Goal: Task Accomplishment & Management: Use online tool/utility

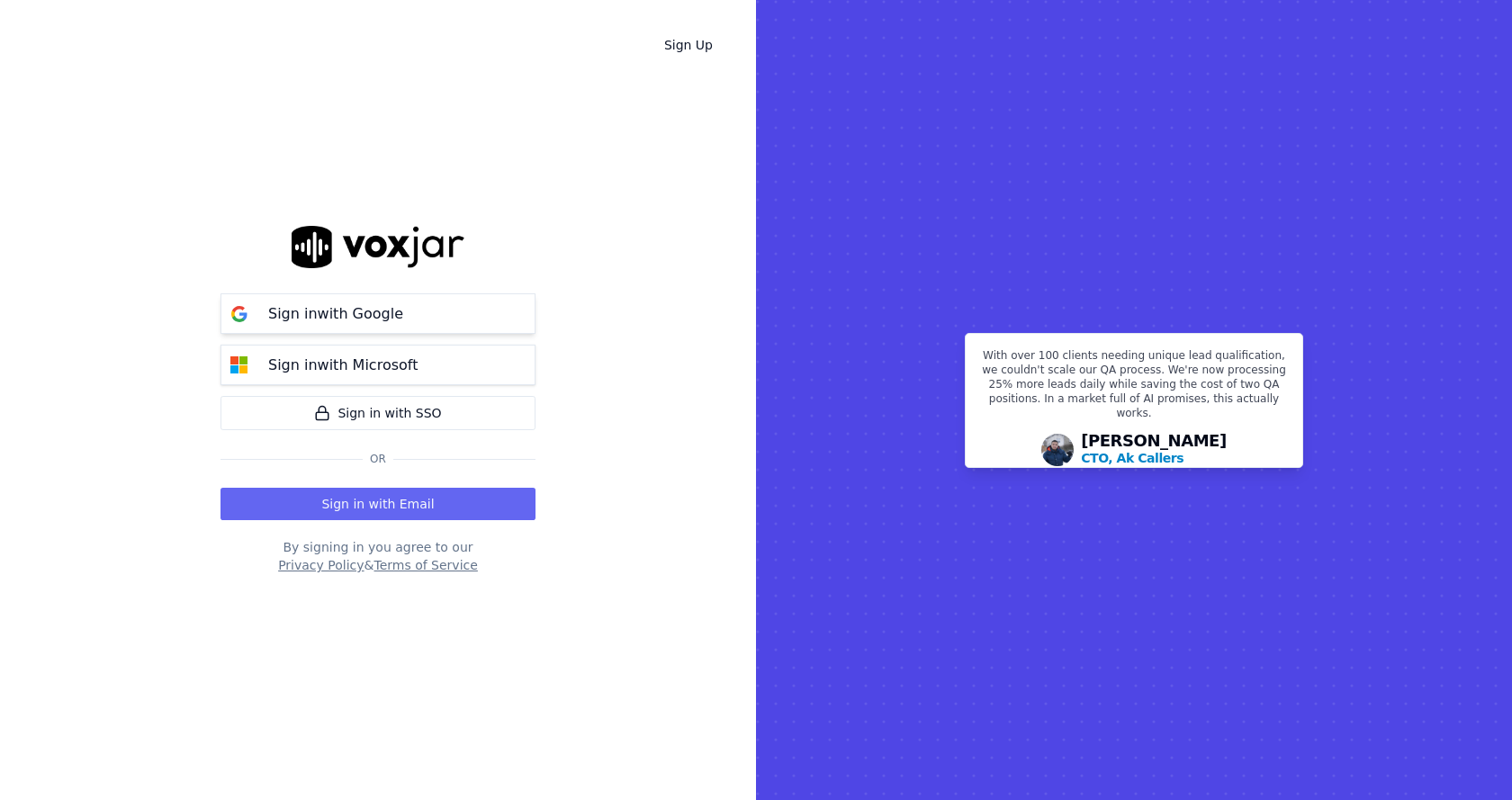
click at [370, 300] on button "Sign in with Google" at bounding box center [378, 313] width 315 height 41
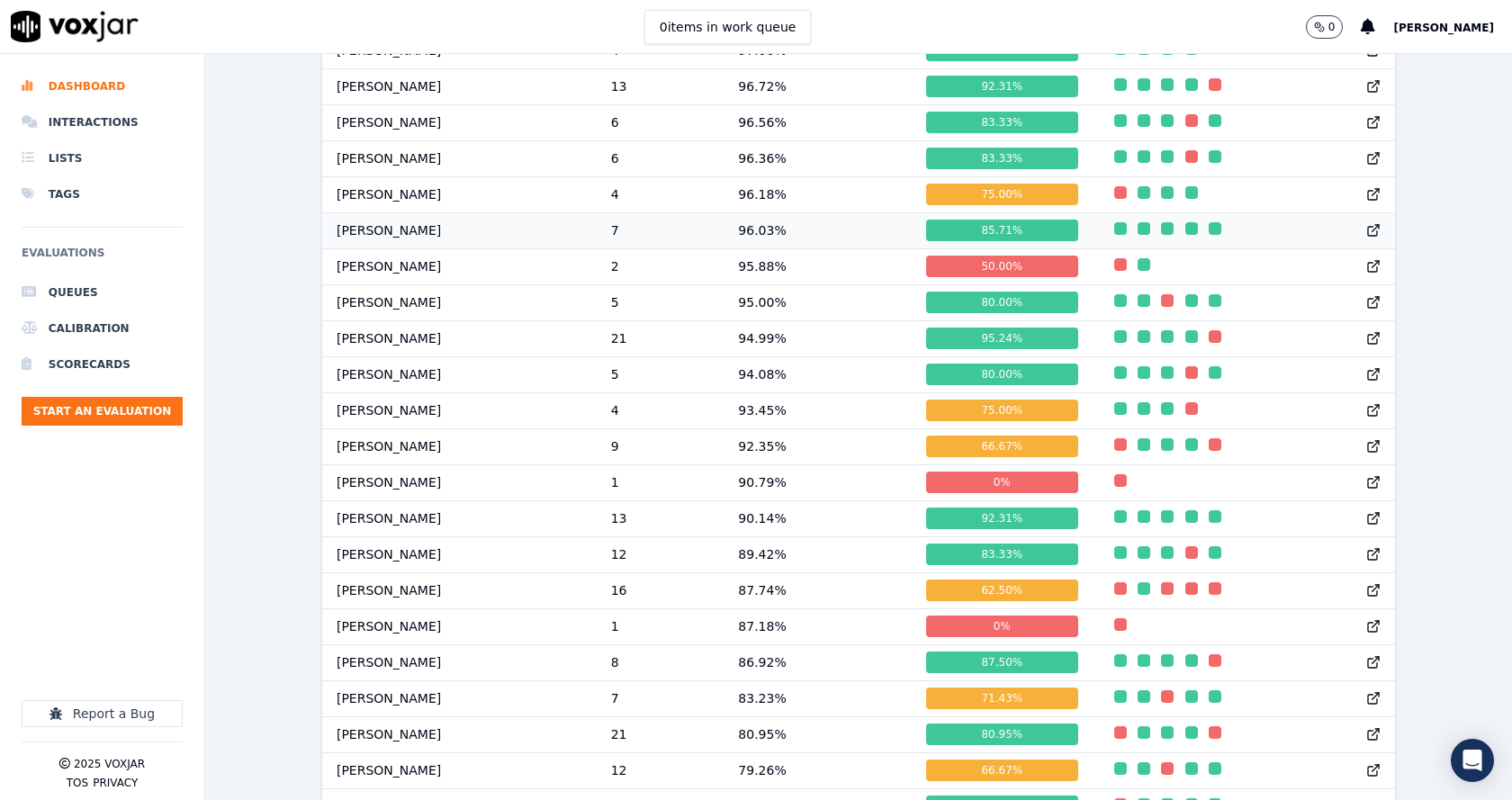
scroll to position [1439, 0]
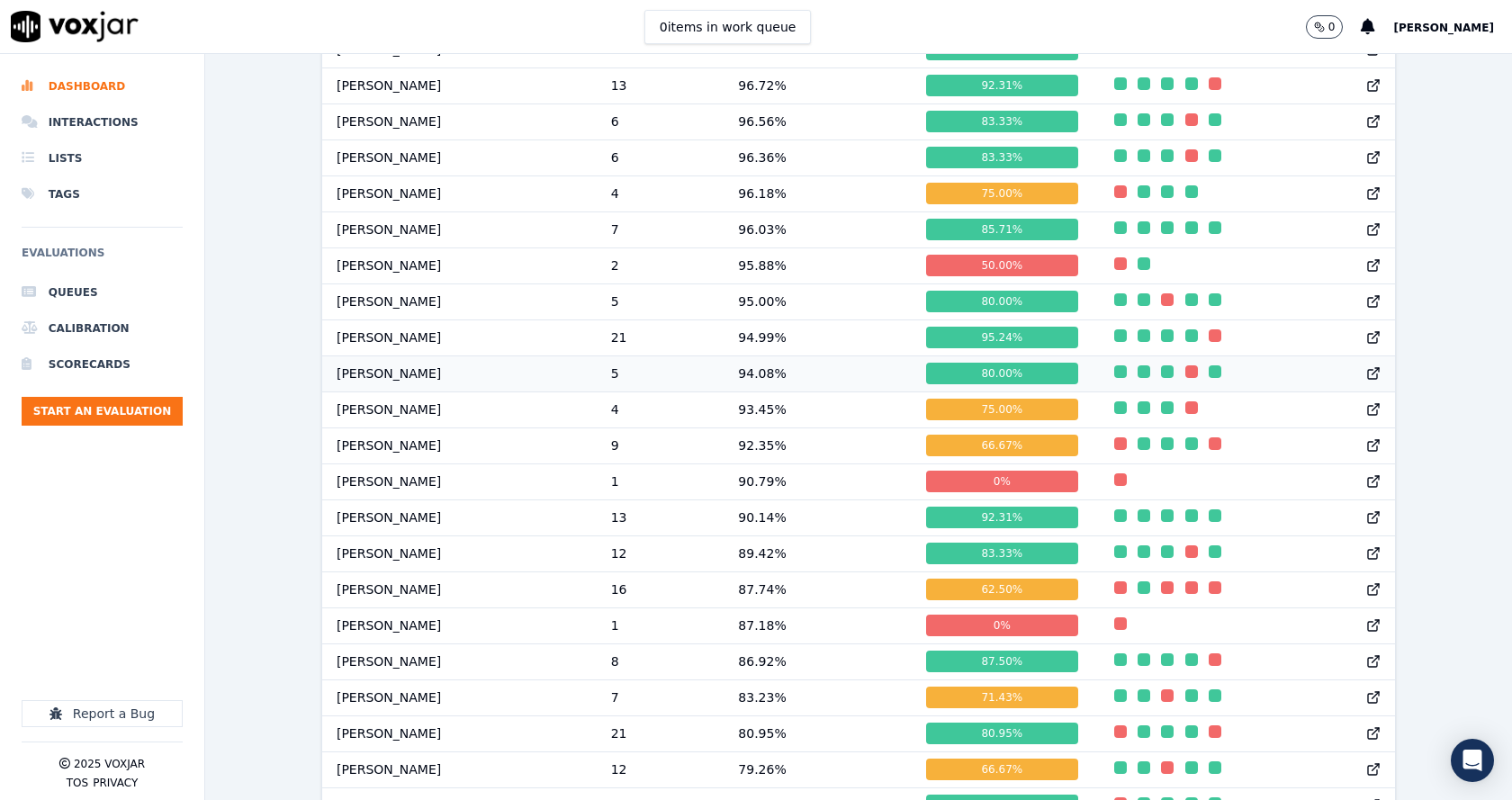
click at [761, 385] on td "94.08 %" at bounding box center [817, 373] width 188 height 36
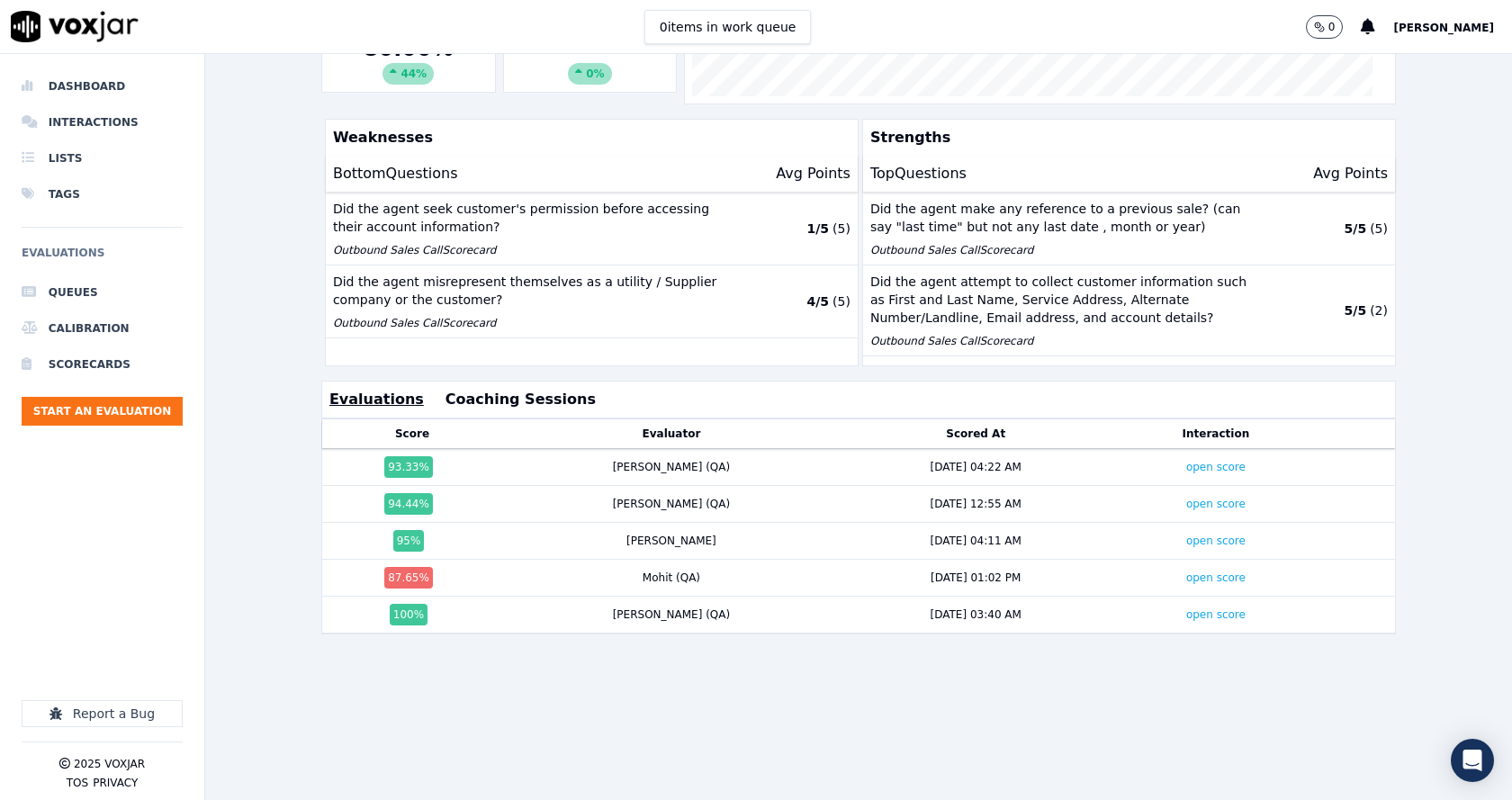
scroll to position [400, 0]
drag, startPoint x: 596, startPoint y: 480, endPoint x: 938, endPoint y: 470, distance: 342.1
click at [924, 485] on tr "94.44 % Sudip (QA) 8/20/25 12:55 AM open score" at bounding box center [857, 504] width 1073 height 37
click at [938, 496] on div "8/20/25 12:55 AM" at bounding box center [977, 504] width 257 height 14
drag, startPoint x: 956, startPoint y: 471, endPoint x: 832, endPoint y: 441, distance: 127.6
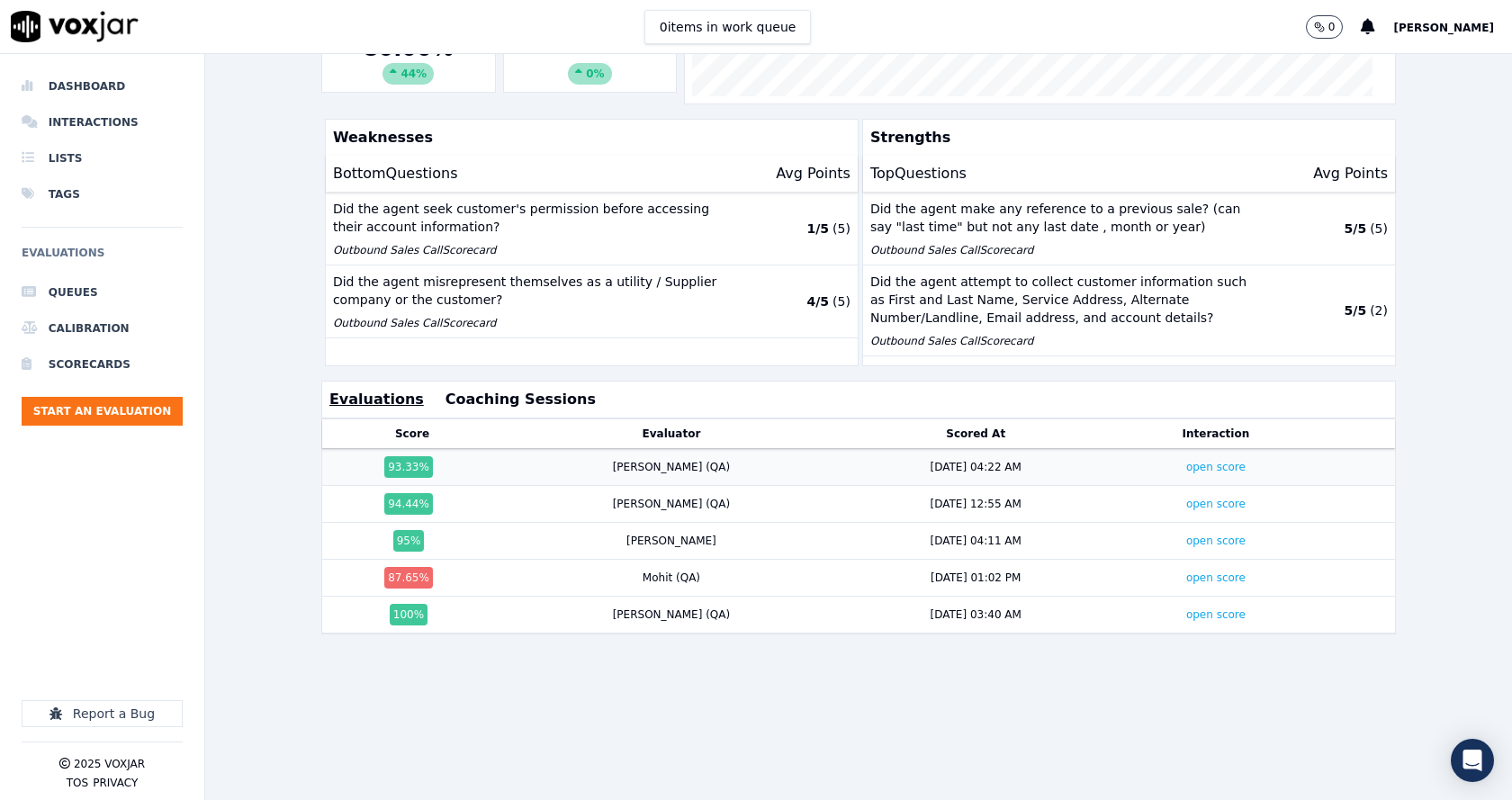
click at [817, 449] on tbody "93.33 % Sudip (QA) 8/20/25 04:22 AM open score 94.44 % Sudip (QA) 8/20/25 12:55…" at bounding box center [857, 541] width 1073 height 185
click at [940, 485] on td "8/20/25 12:55 AM" at bounding box center [977, 504] width 271 height 37
drag, startPoint x: 936, startPoint y: 469, endPoint x: 356, endPoint y: 430, distance: 581.3
click at [356, 449] on tbody "93.33 % Sudip (QA) 8/20/25 04:22 AM open score 94.44 % Sudip (QA) 8/20/25 12:55…" at bounding box center [857, 541] width 1073 height 185
click at [542, 485] on td "[PERSON_NAME] (QA)" at bounding box center [671, 504] width 338 height 37
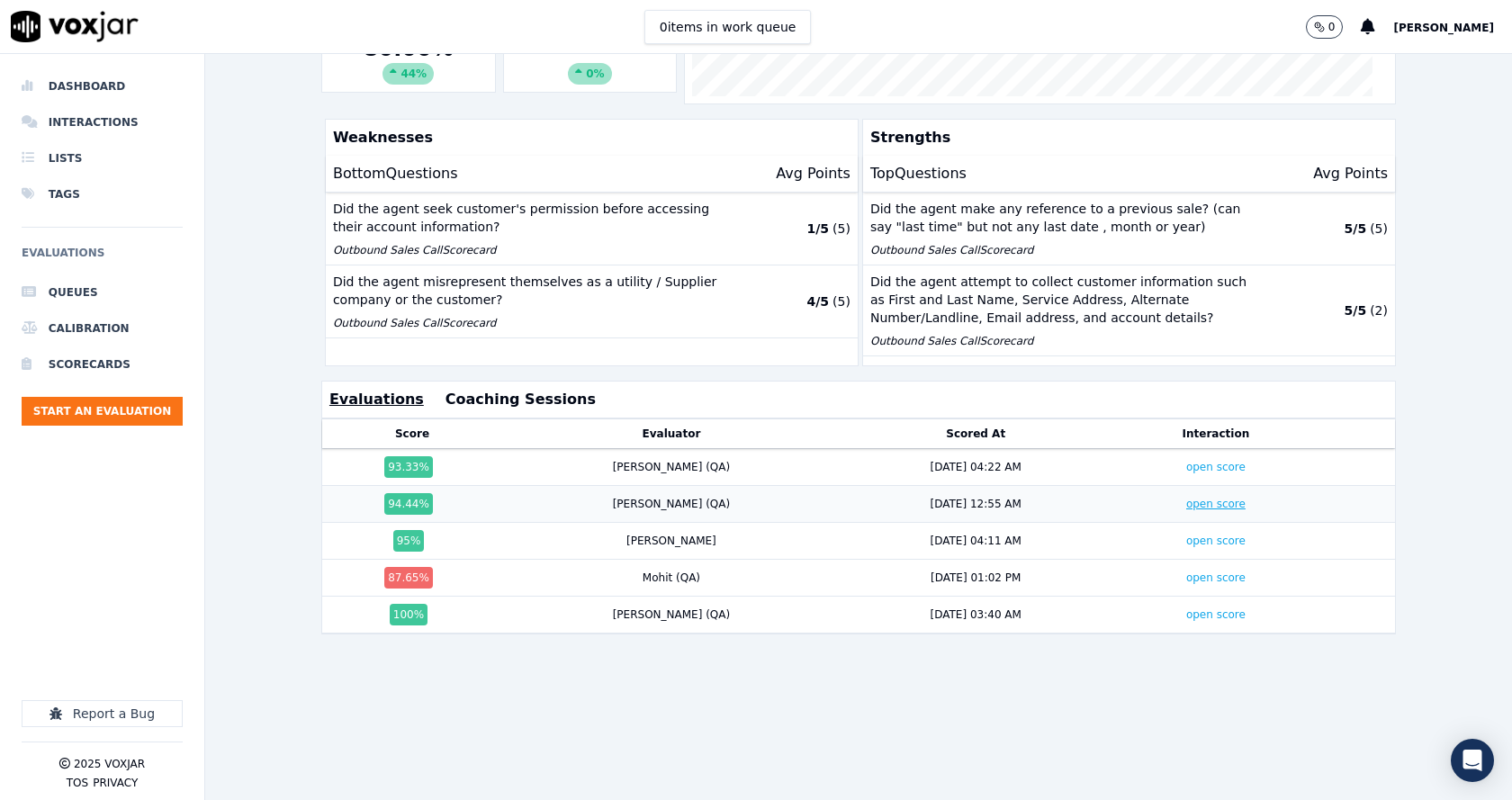
click at [1186, 497] on link "open score" at bounding box center [1216, 504] width 60 height 13
click at [1186, 461] on link "open score" at bounding box center [1216, 467] width 60 height 13
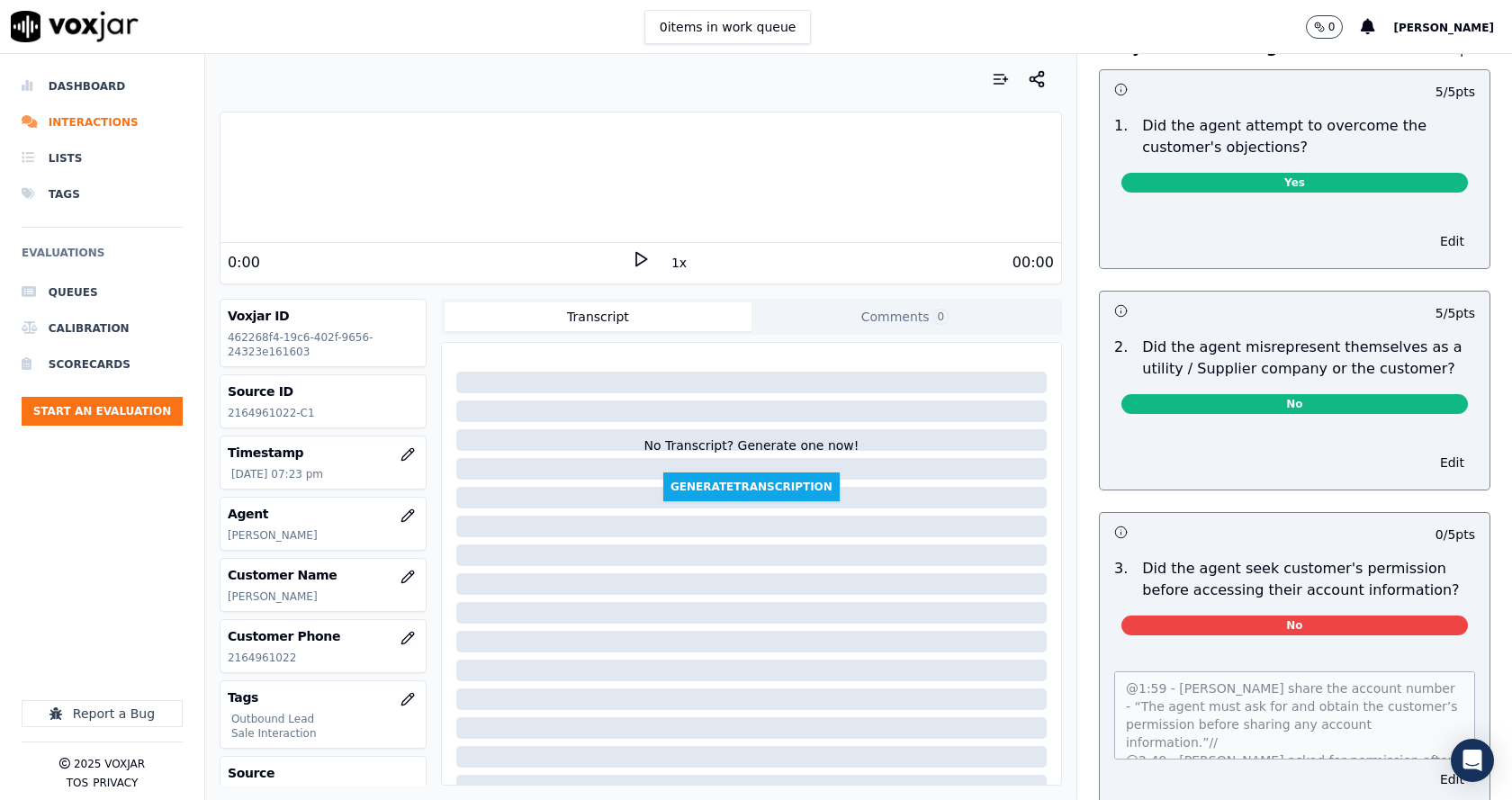
scroll to position [1170, 0]
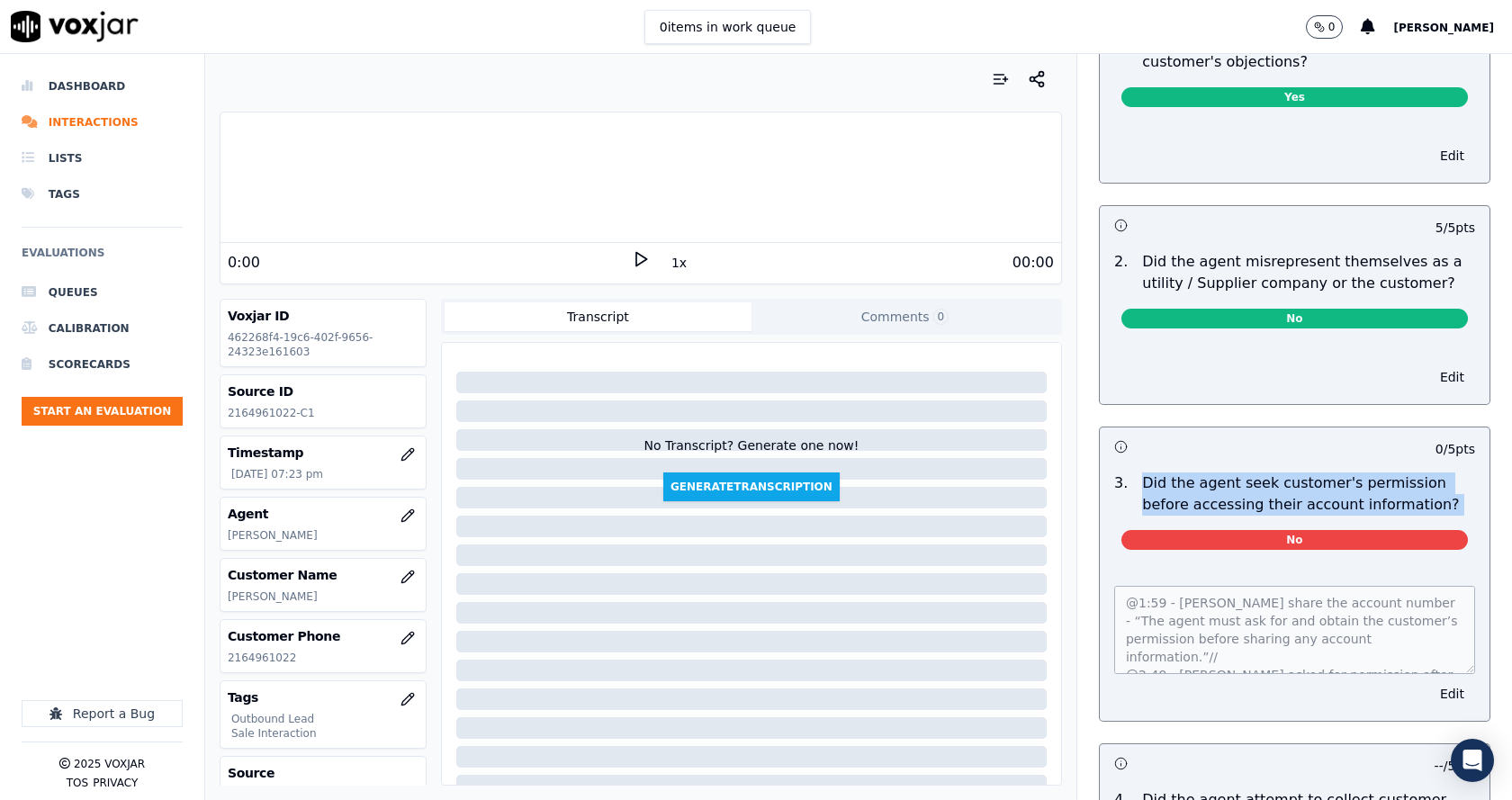
drag, startPoint x: 1123, startPoint y: 454, endPoint x: 1393, endPoint y: 499, distance: 273.7
click at [1386, 502] on div "3 . Did the agent seek customer's permission before accessing their account inf…" at bounding box center [1294, 514] width 390 height 99
click at [1395, 491] on p "Did the agent seek customer's permission before accessing their account informa…" at bounding box center [1309, 494] width 333 height 43
drag, startPoint x: 1286, startPoint y: 478, endPoint x: 1144, endPoint y: 456, distance: 143.7
click at [1144, 473] on p "Did the agent seek customer's permission before accessing their account informa…" at bounding box center [1309, 494] width 333 height 43
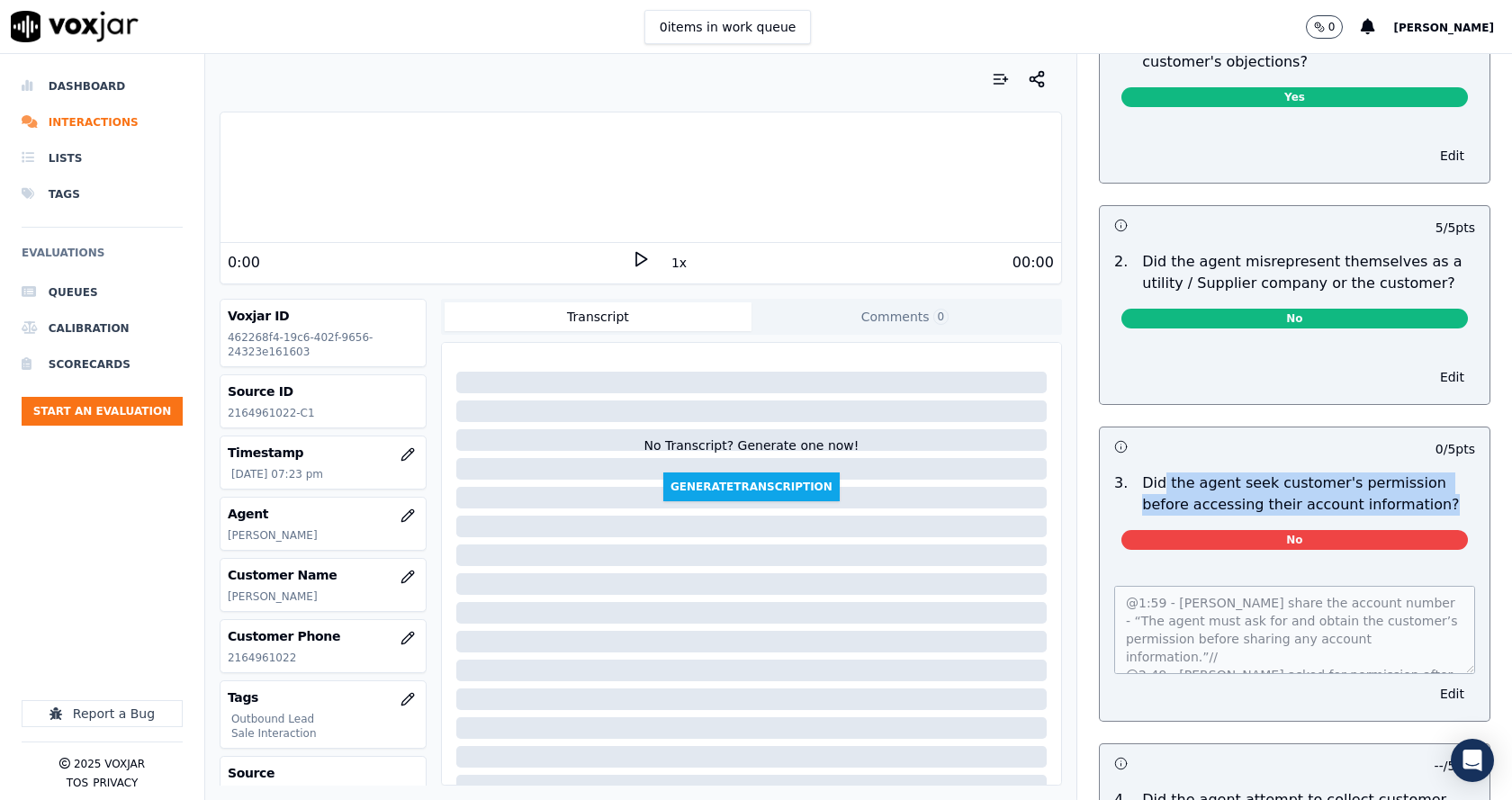
click at [1396, 473] on p "Did the agent seek customer's permission before accessing their account informa…" at bounding box center [1309, 494] width 333 height 43
drag, startPoint x: 1348, startPoint y: 488, endPoint x: 1101, endPoint y: 468, distance: 247.8
click at [1107, 473] on div "3 . Did the agent seek customer's permission before accessing their account inf…" at bounding box center [1294, 494] width 375 height 43
click at [1347, 492] on p "Did the agent seek customer's permission before accessing their account informa…" at bounding box center [1309, 494] width 333 height 43
drag, startPoint x: 1379, startPoint y: 478, endPoint x: 1119, endPoint y: 454, distance: 261.1
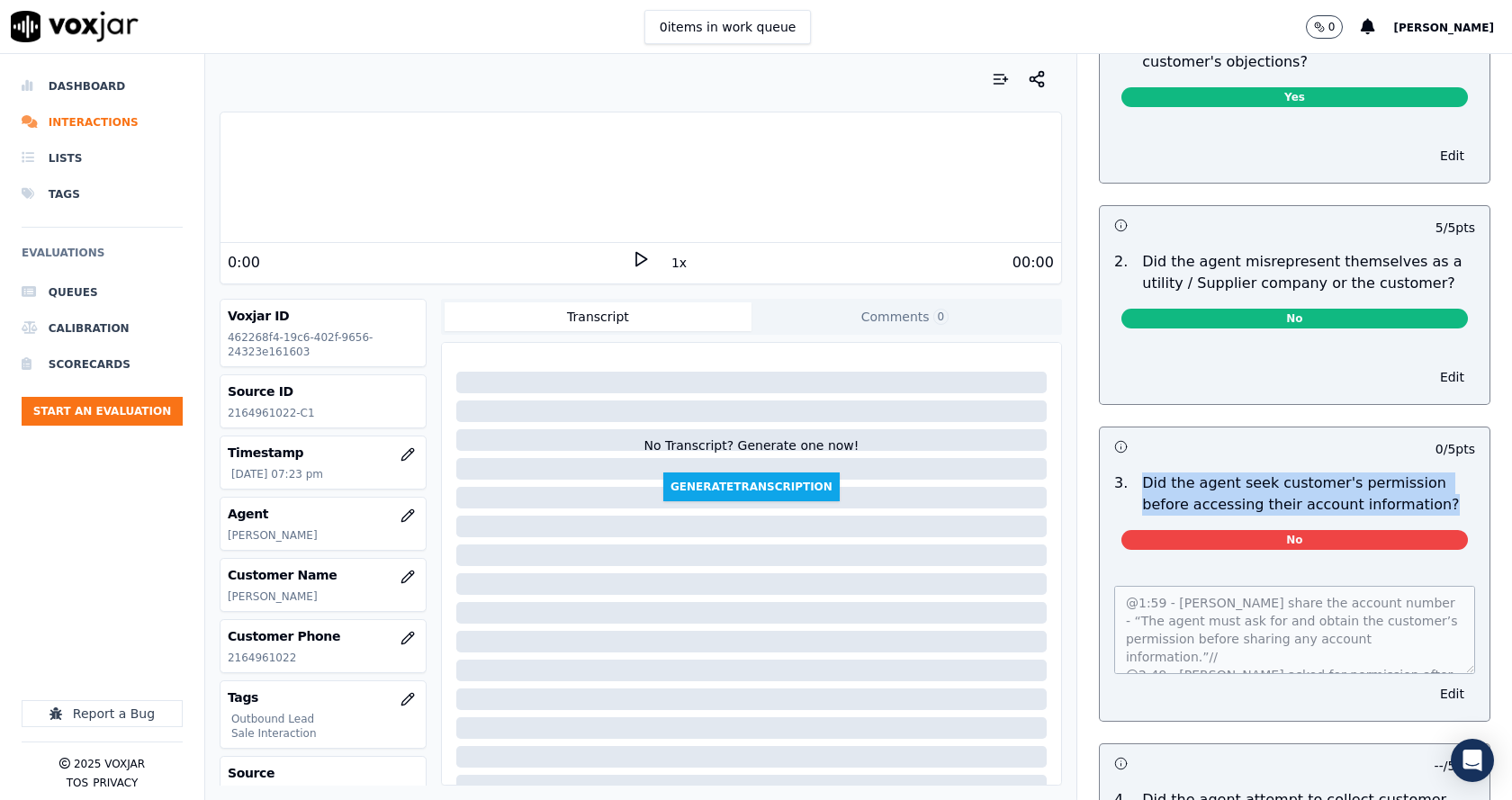
click at [1135, 473] on div "Did the agent seek customer's permission before accessing their account informa…" at bounding box center [1309, 494] width 347 height 43
click at [1417, 489] on p "Did the agent seek customer's permission before accessing their account informa…" at bounding box center [1309, 494] width 333 height 43
drag, startPoint x: 1306, startPoint y: 483, endPoint x: 1115, endPoint y: 464, distance: 191.9
click at [1135, 473] on div "Did the agent seek customer's permission before accessing their account informa…" at bounding box center [1309, 494] width 347 height 43
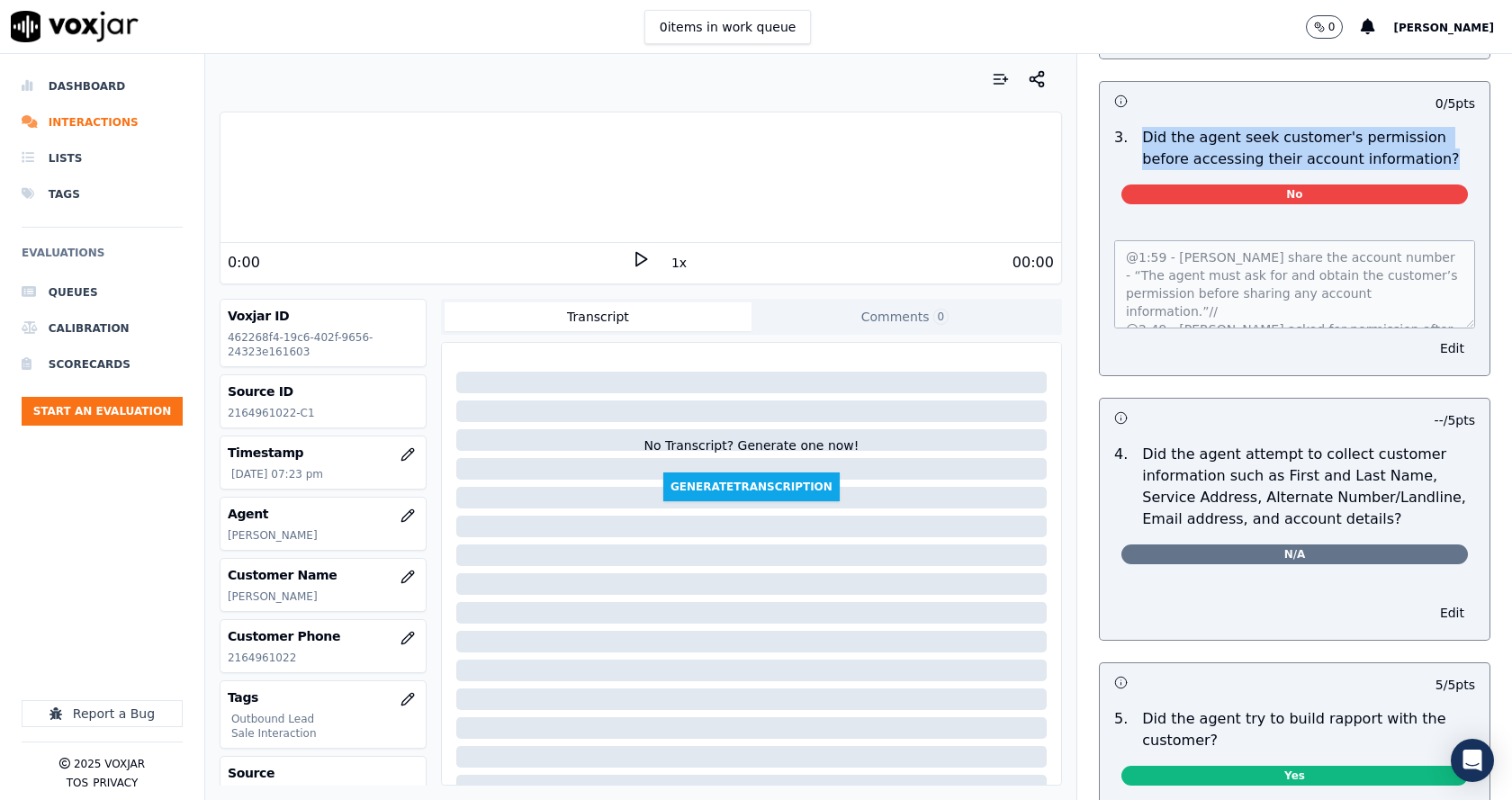
scroll to position [1709, 0]
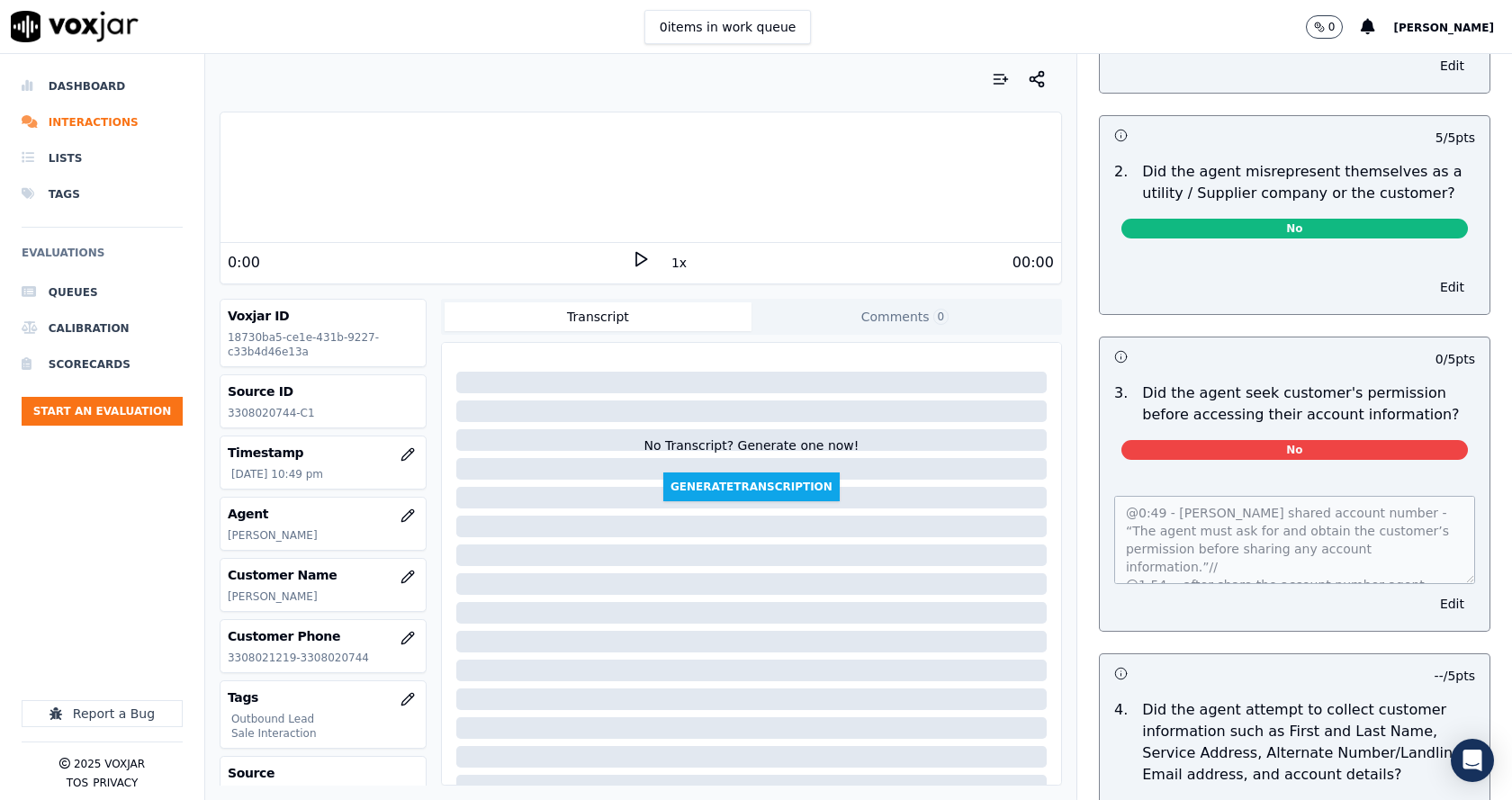
scroll to position [1350, 0]
